Goal: Task Accomplishment & Management: Manage account settings

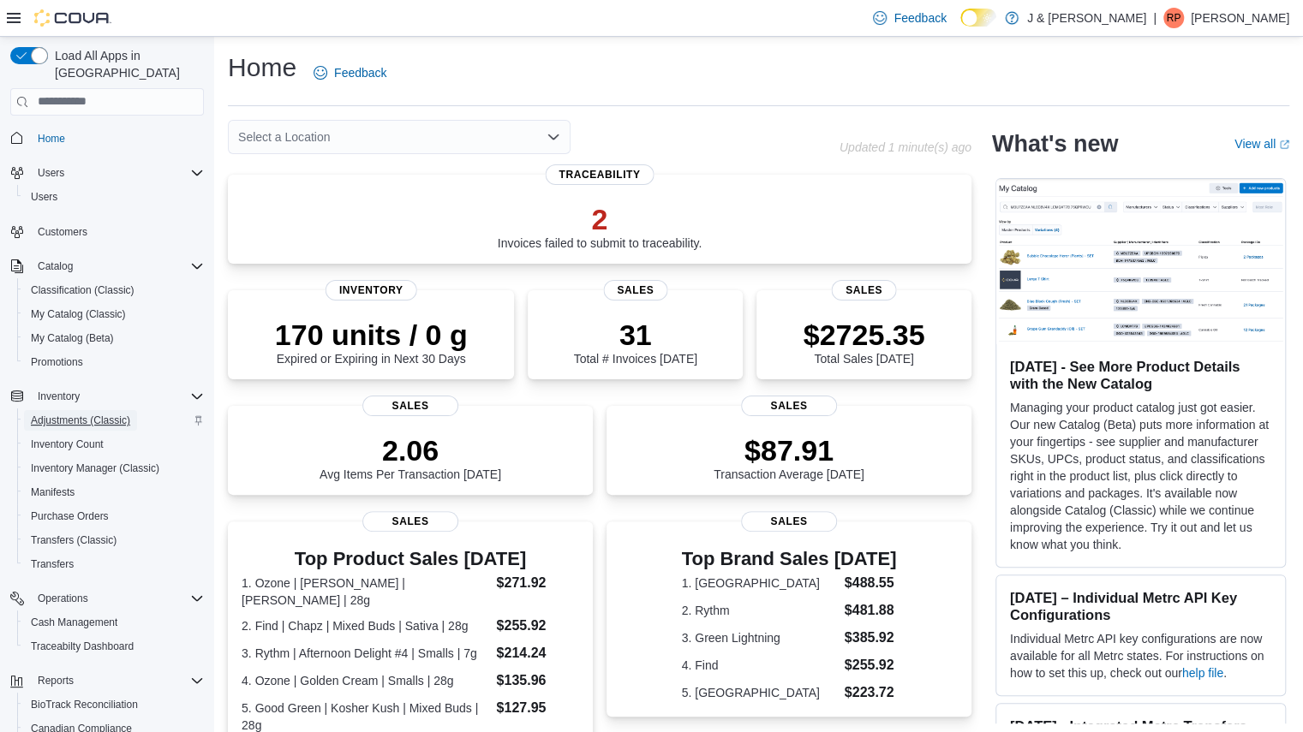
click at [72, 414] on span "Adjustments (Classic)" at bounding box center [80, 421] width 99 height 14
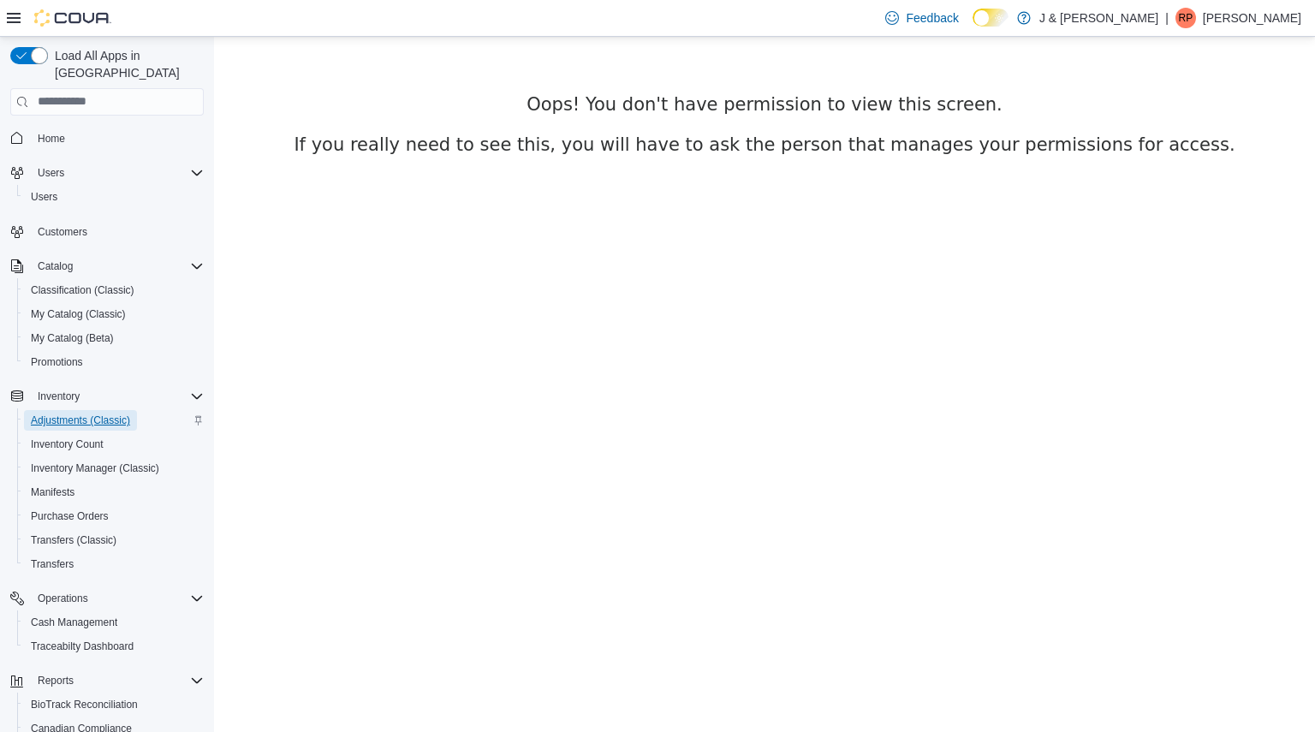
click at [85, 411] on span "Adjustments (Classic)" at bounding box center [80, 420] width 99 height 21
click at [80, 438] on span "Inventory Count" at bounding box center [67, 445] width 73 height 14
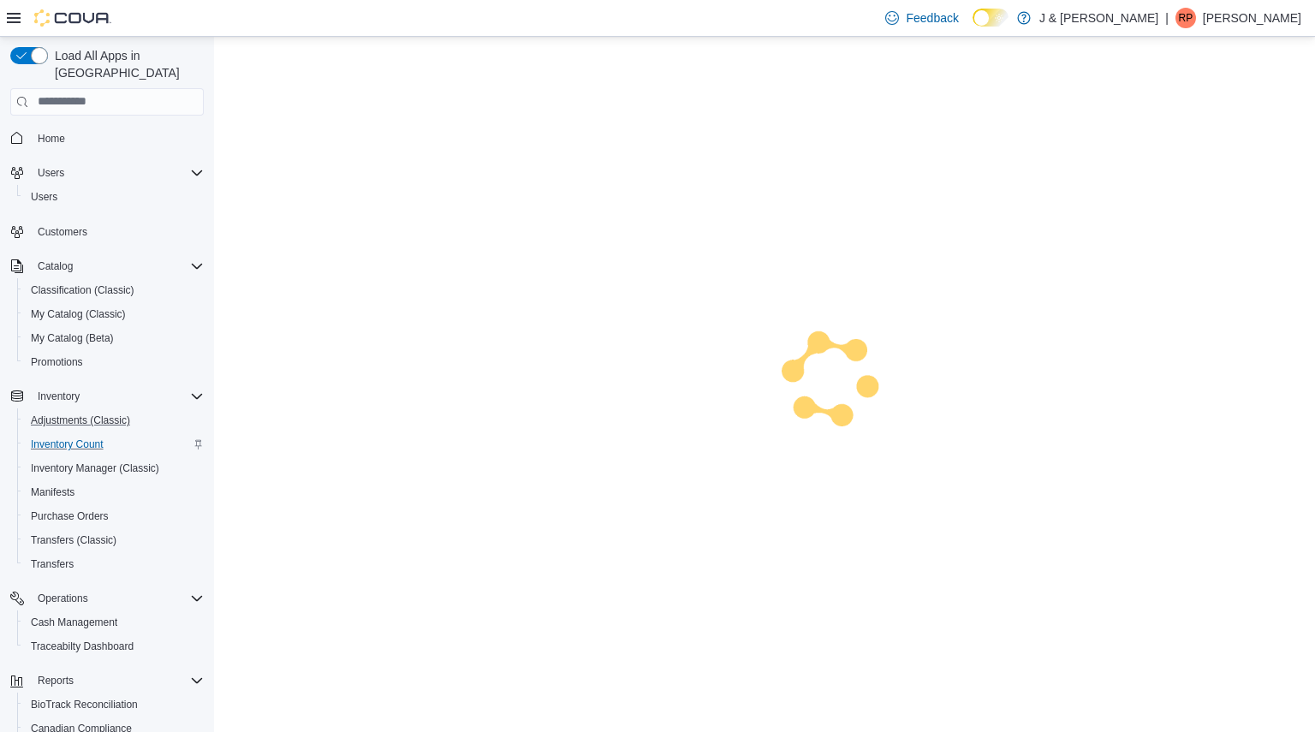
click at [99, 408] on button "Adjustments (Classic)" at bounding box center [114, 420] width 194 height 24
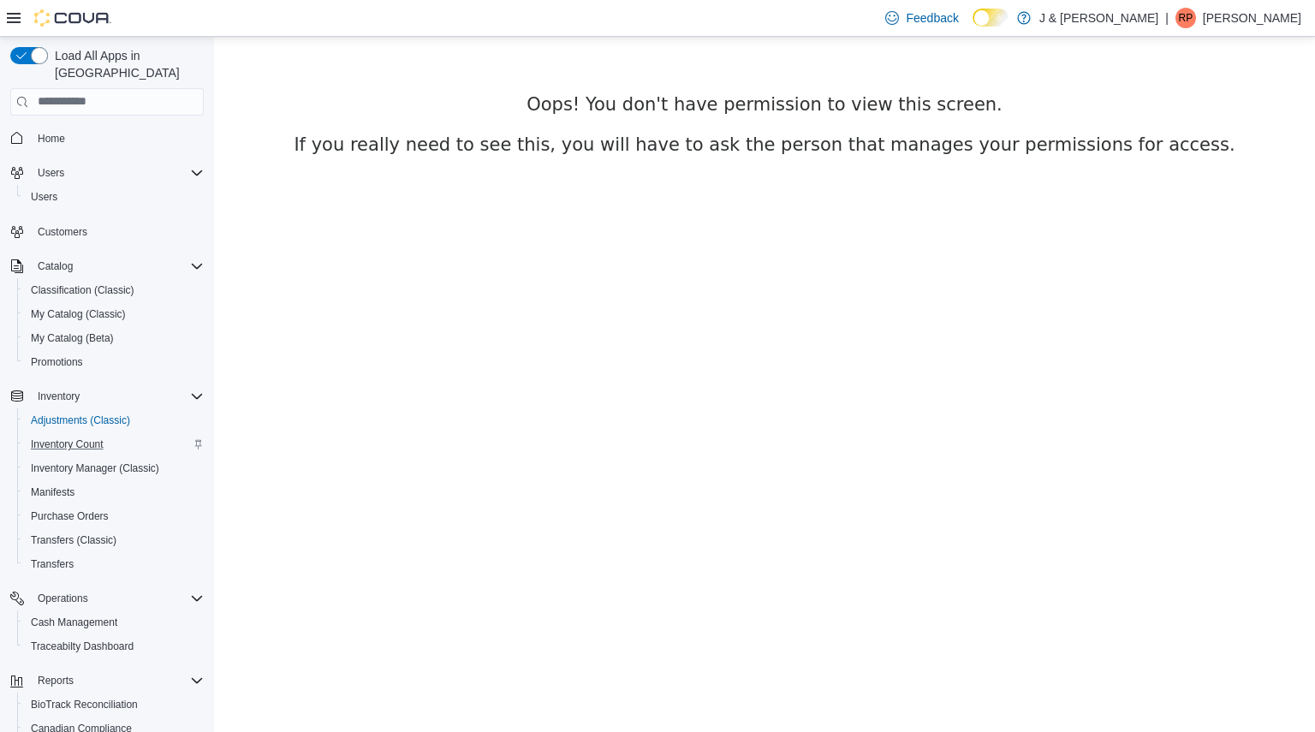
click at [507, 39] on ol at bounding box center [764, 43] width 1101 height 14
click at [38, 190] on span "Users" at bounding box center [44, 197] width 27 height 14
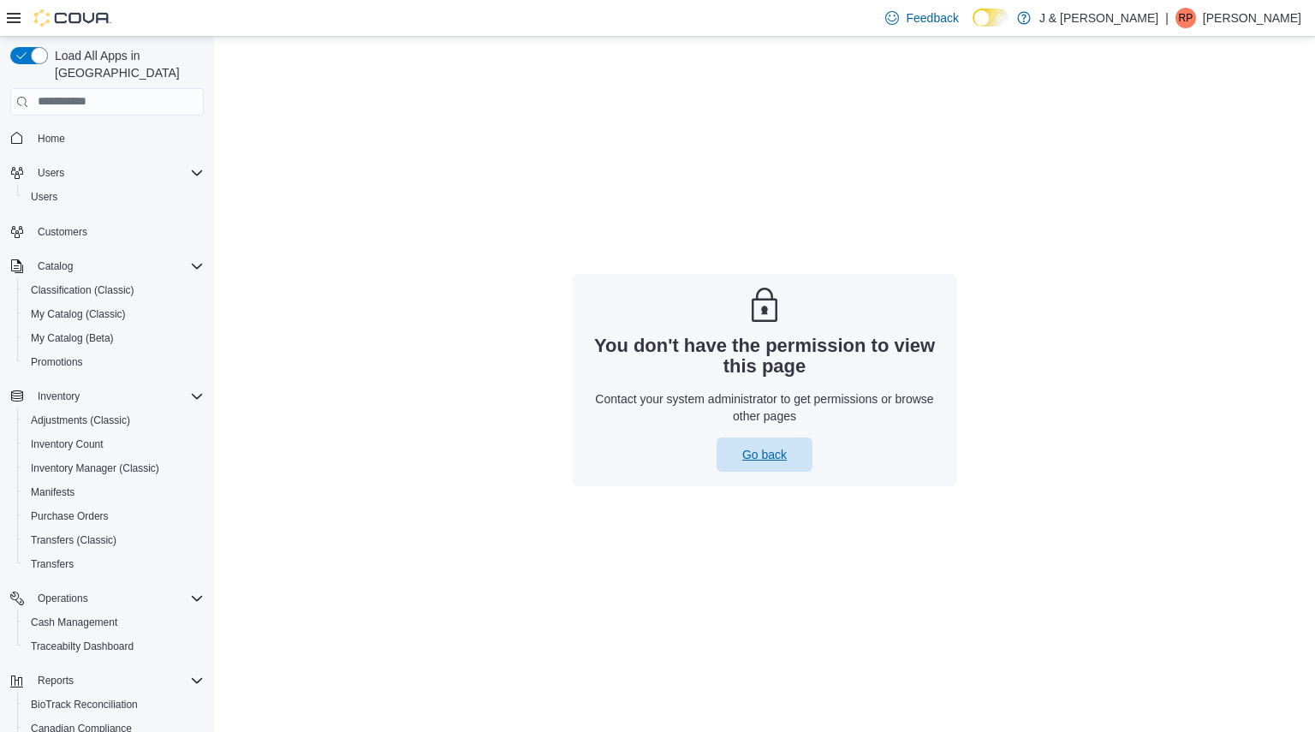
click at [772, 450] on span "Go back" at bounding box center [764, 454] width 45 height 17
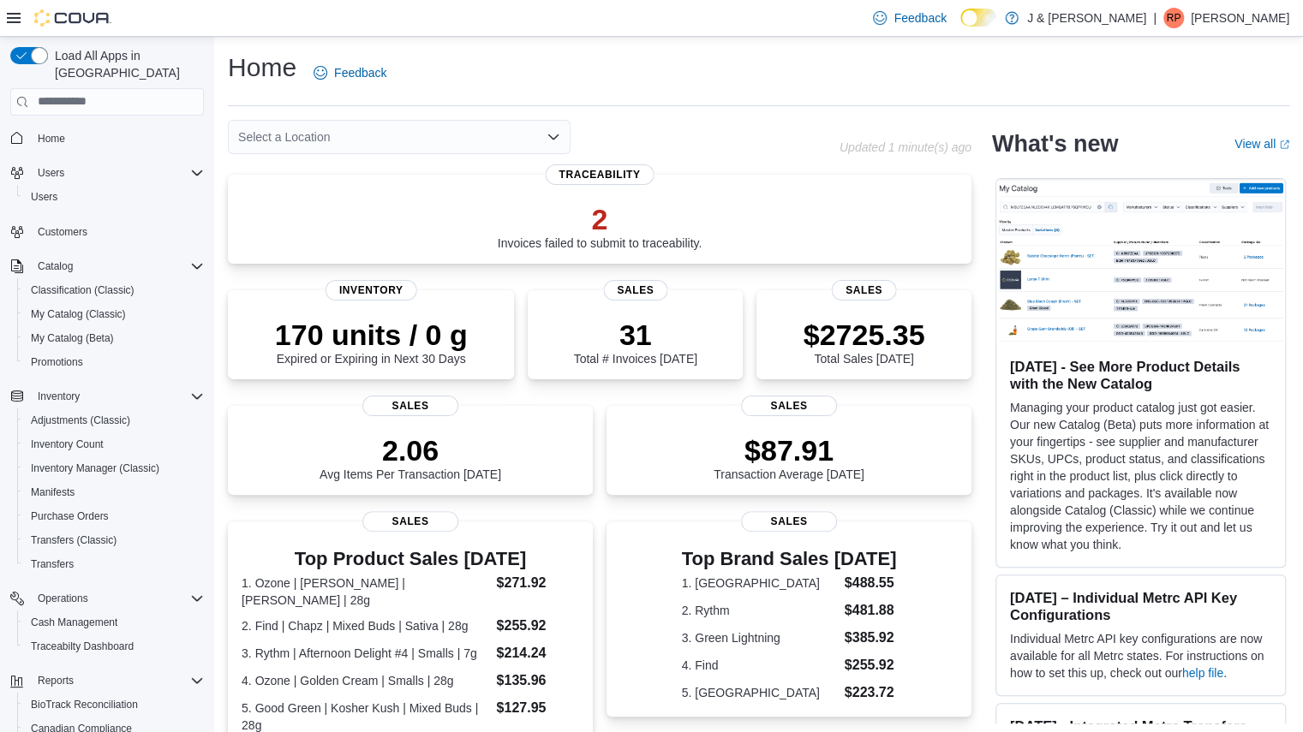
click at [1278, 15] on p "Raj Patel" at bounding box center [1239, 18] width 98 height 21
click at [1177, 164] on span "Sign Out" at bounding box center [1178, 166] width 46 height 17
